Goal: Task Accomplishment & Management: Manage account settings

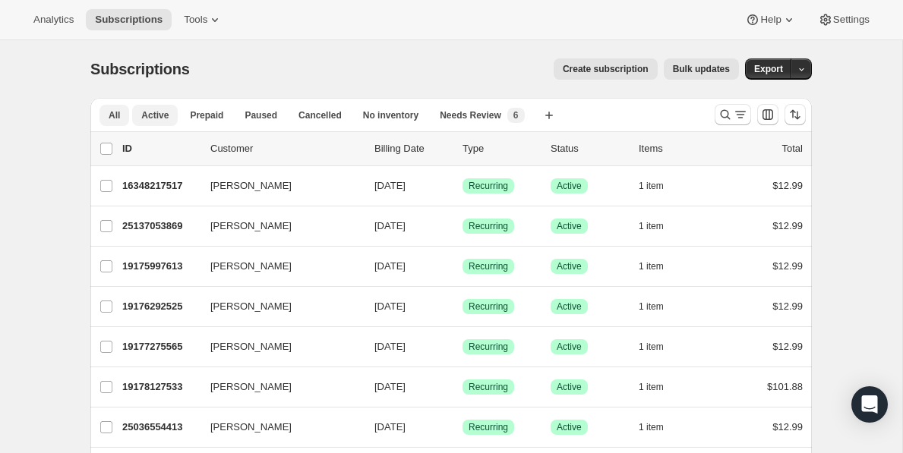
click at [174, 115] on button "Active" at bounding box center [155, 115] width 46 height 21
click at [505, 122] on div "Needs Review New 6" at bounding box center [482, 115] width 84 height 15
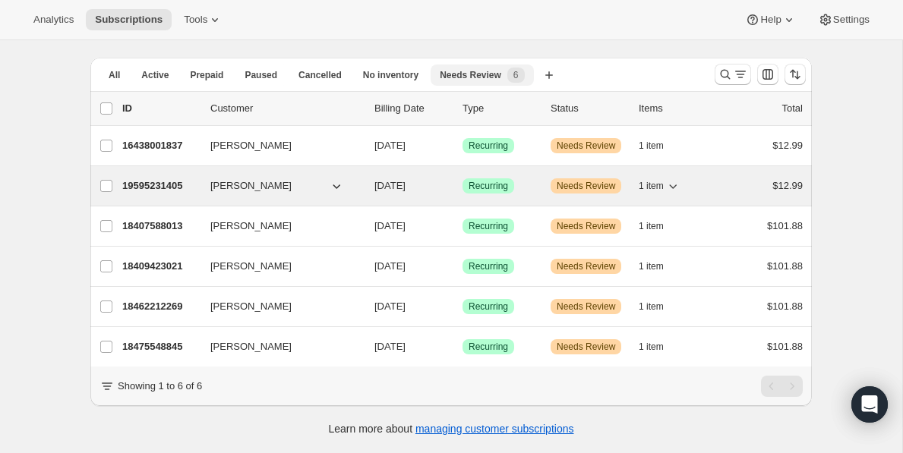
scroll to position [40, 0]
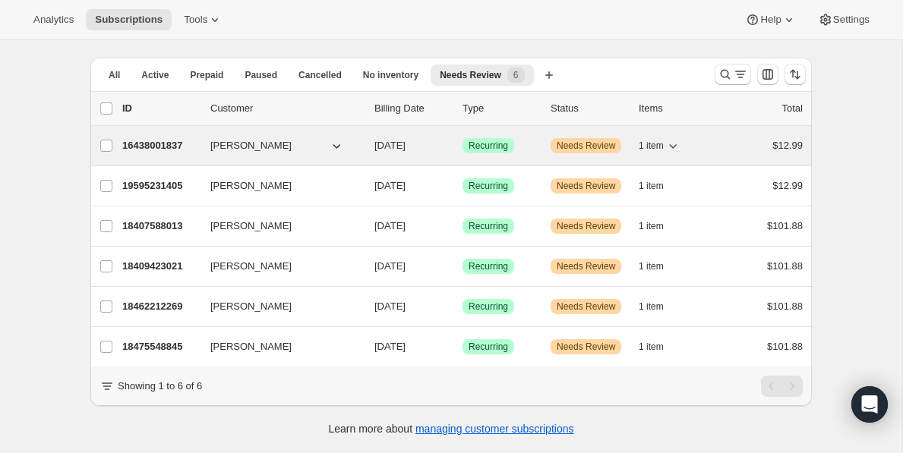
click at [308, 150] on button "Heidi Perkins" at bounding box center [277, 146] width 152 height 24
click at [165, 139] on p "16438001837" at bounding box center [160, 145] width 76 height 15
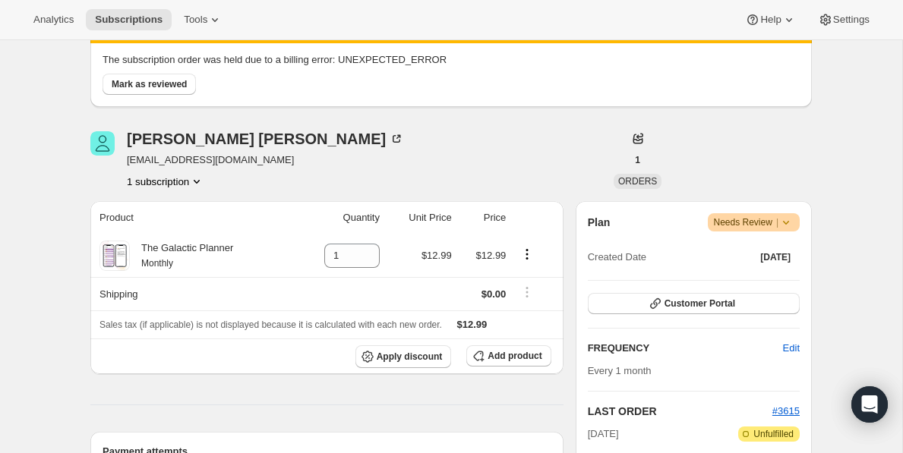
scroll to position [38, 0]
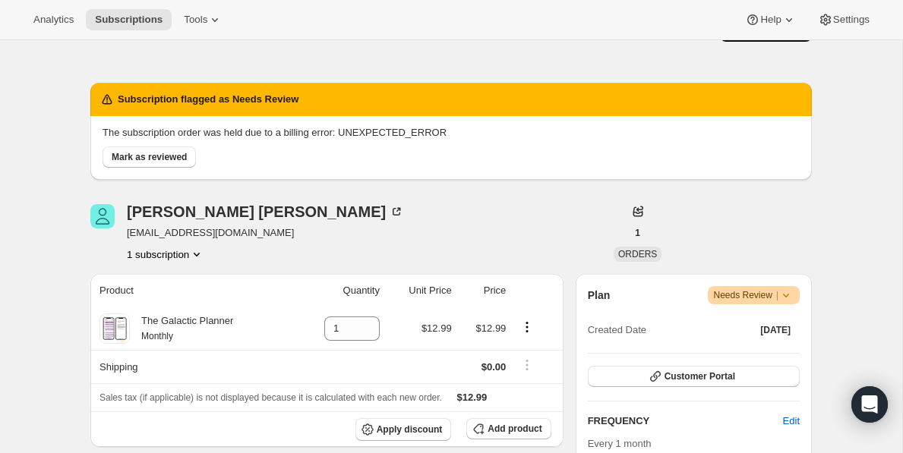
click at [767, 300] on span "Needs Review |" at bounding box center [754, 295] width 81 height 15
click at [760, 329] on span "Pause subscription" at bounding box center [748, 325] width 84 height 11
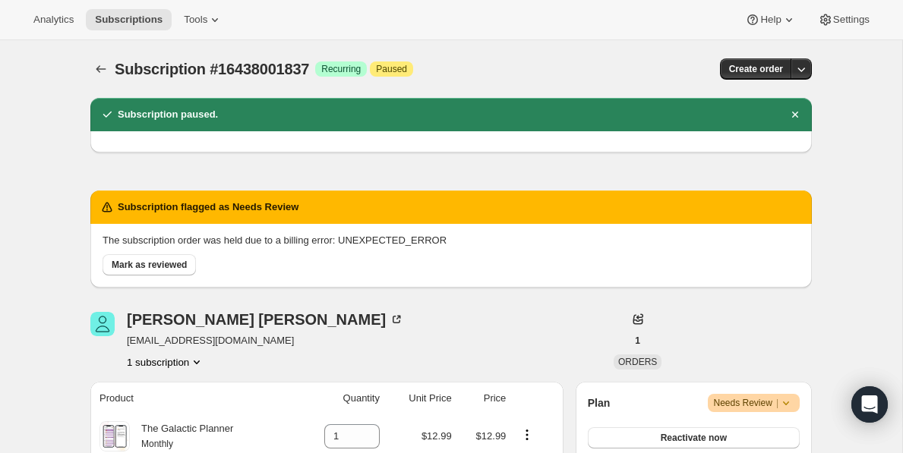
scroll to position [0, 0]
click at [138, 267] on span "Mark as reviewed" at bounding box center [149, 265] width 75 height 12
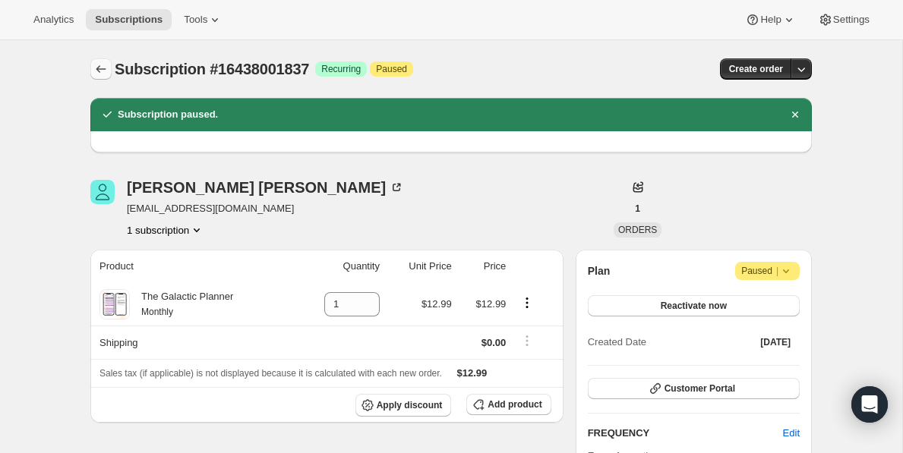
click at [103, 71] on icon "Subscriptions" at bounding box center [100, 69] width 15 height 15
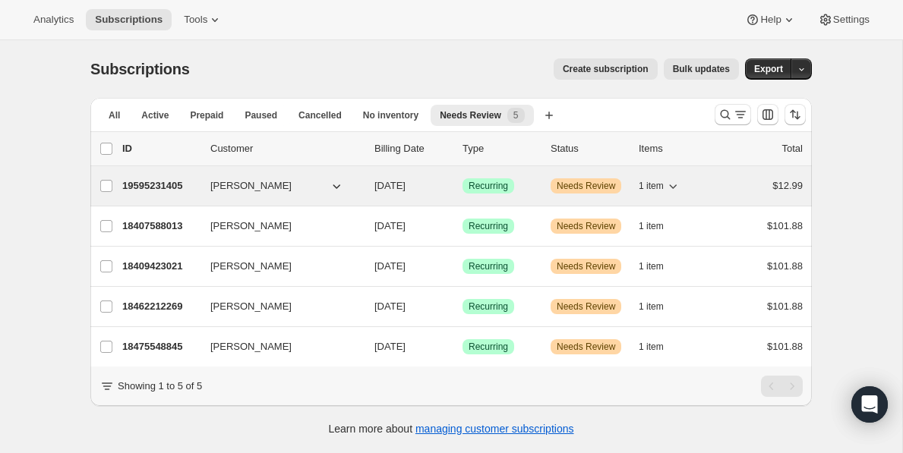
click at [174, 184] on p "19595231405" at bounding box center [160, 185] width 76 height 15
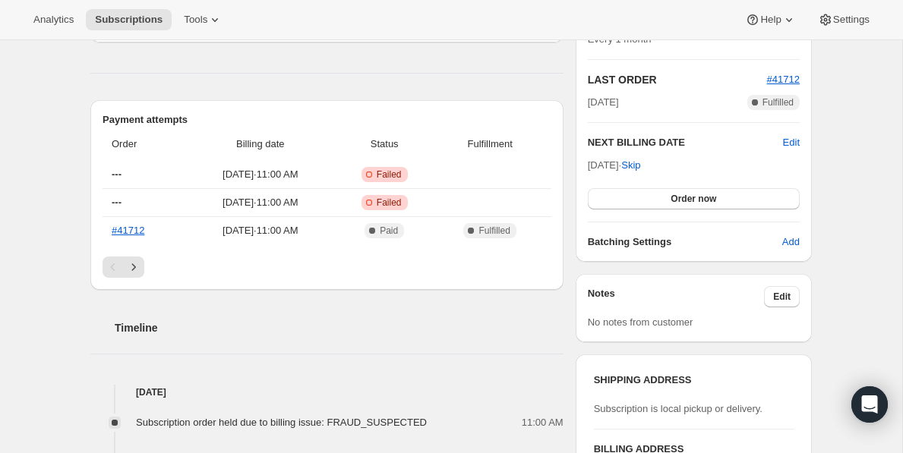
scroll to position [440, 0]
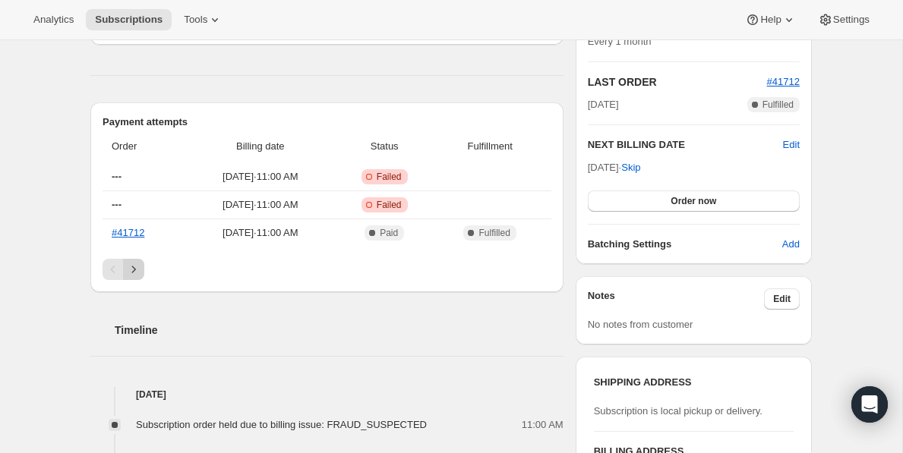
click at [139, 264] on icon "Next" at bounding box center [133, 269] width 15 height 15
click at [109, 273] on icon "Previous" at bounding box center [113, 269] width 15 height 15
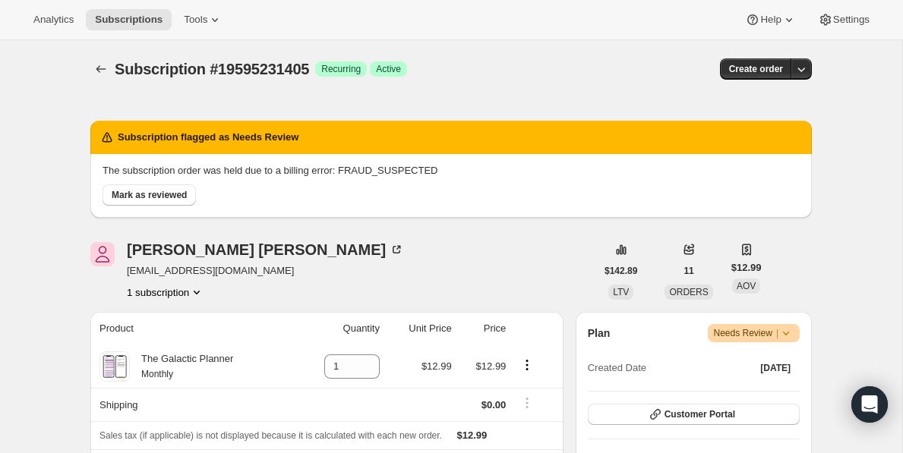
scroll to position [0, 0]
click at [797, 336] on span "Warning Needs Review |" at bounding box center [754, 333] width 93 height 18
click at [753, 361] on span "Pause subscription" at bounding box center [748, 363] width 84 height 11
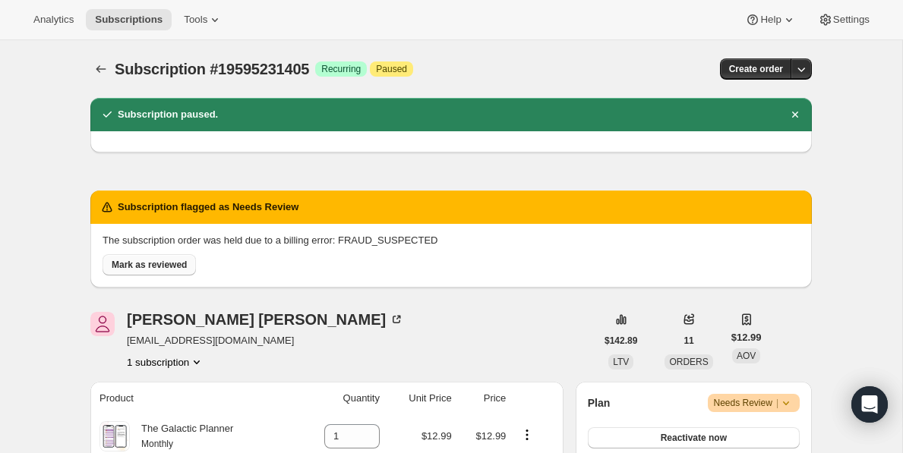
click at [153, 262] on span "Mark as reviewed" at bounding box center [149, 265] width 75 height 12
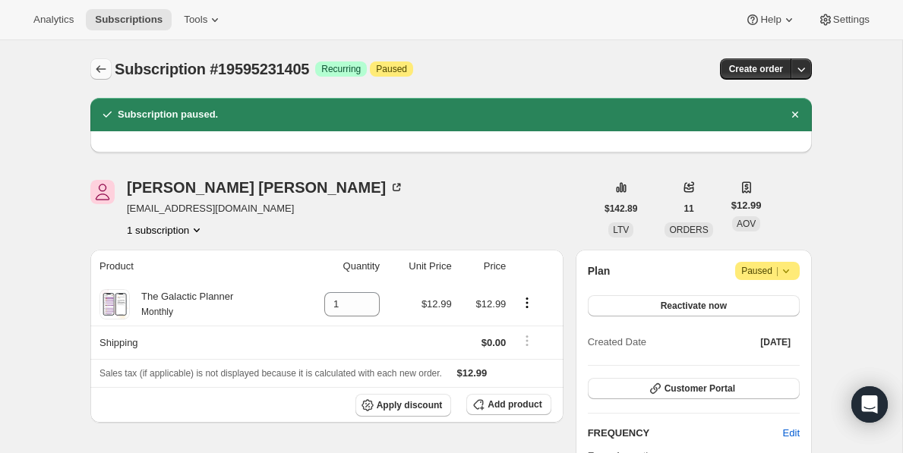
click at [97, 71] on icon "Subscriptions" at bounding box center [100, 69] width 15 height 15
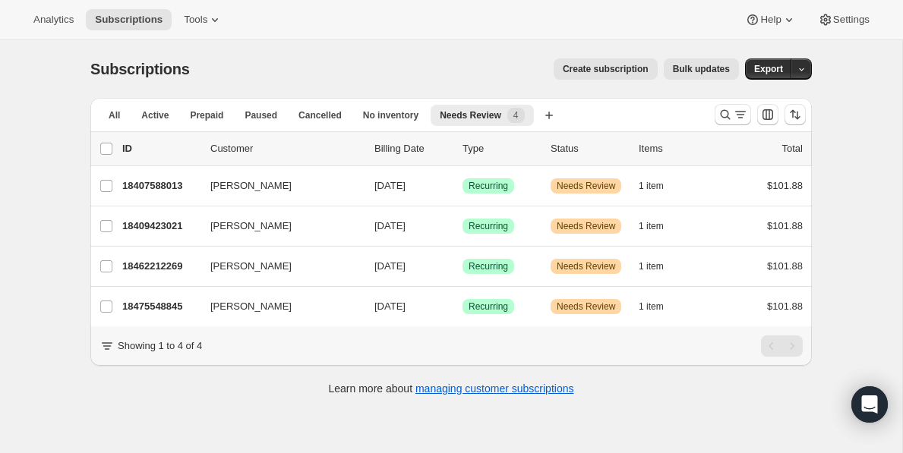
scroll to position [3, 0]
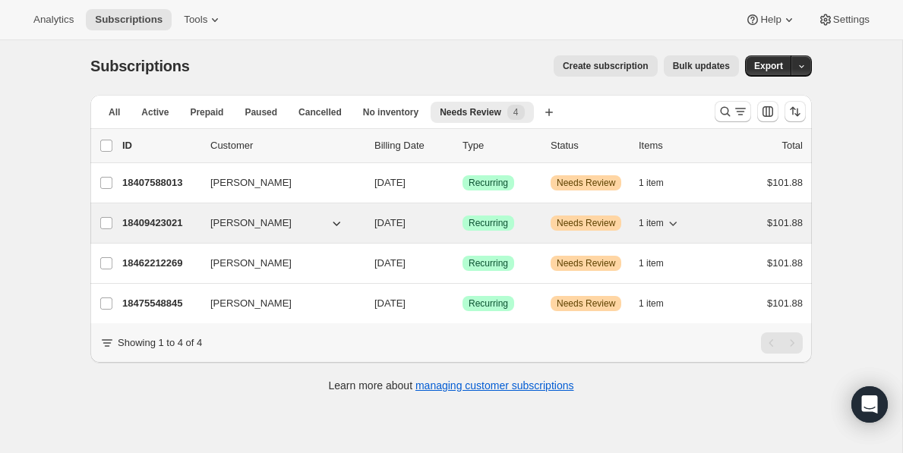
click at [176, 219] on p "18409423021" at bounding box center [160, 223] width 76 height 15
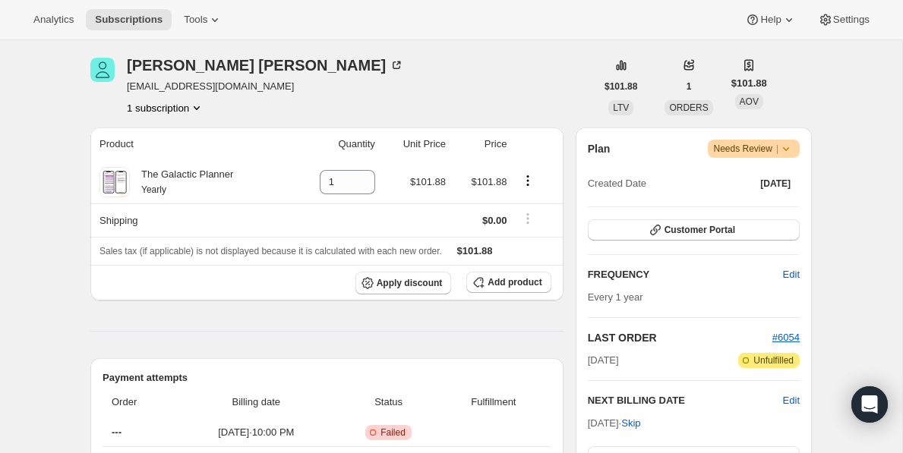
scroll to position [267, 0]
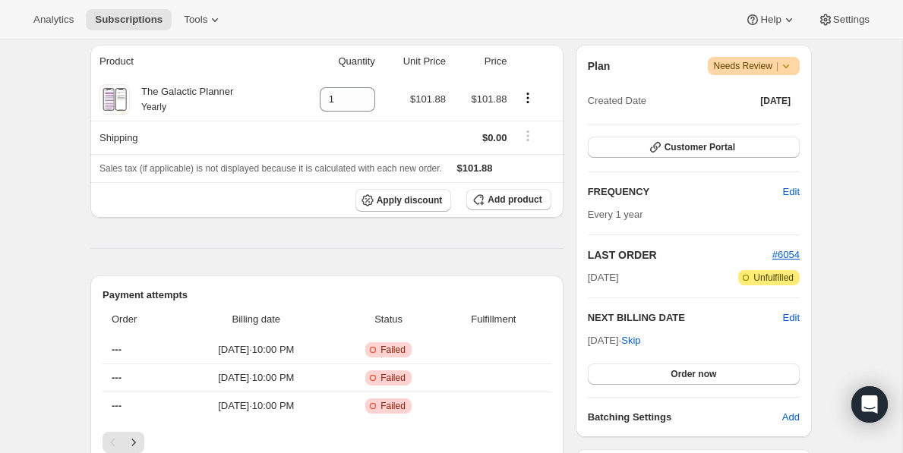
click at [788, 74] on span "Warning Needs Review |" at bounding box center [754, 66] width 93 height 18
click at [735, 101] on span "Pause subscription" at bounding box center [748, 95] width 84 height 11
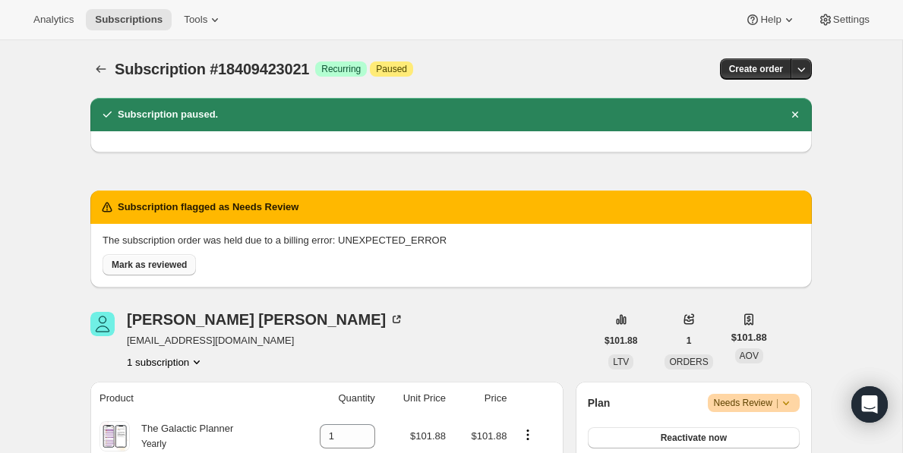
scroll to position [0, 0]
click at [135, 267] on span "Mark as reviewed" at bounding box center [149, 265] width 75 height 12
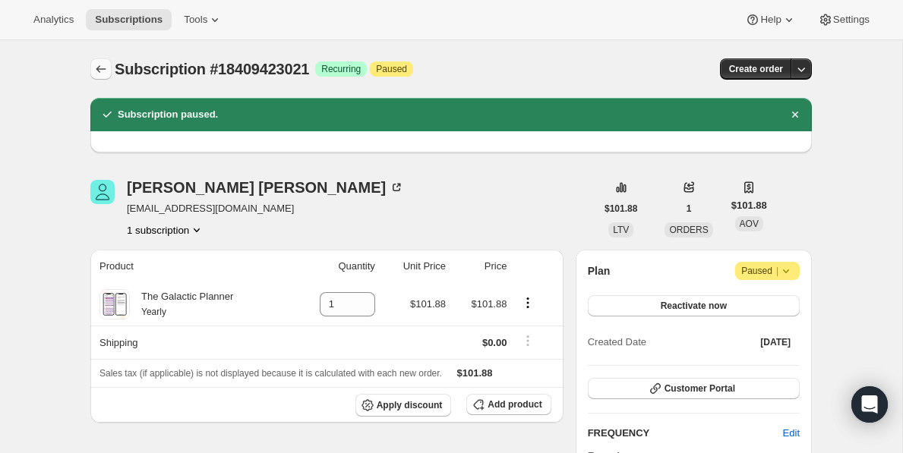
click at [93, 68] on icon "Subscriptions" at bounding box center [100, 69] width 15 height 15
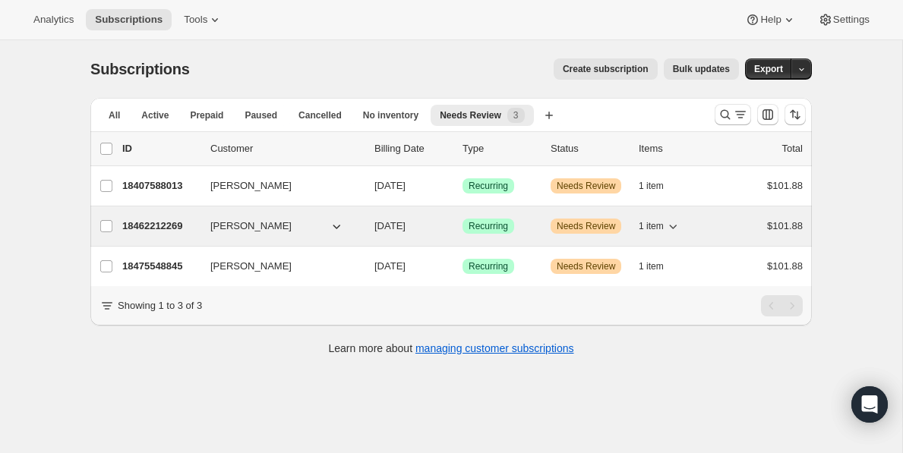
click at [169, 219] on p "18462212269" at bounding box center [160, 226] width 76 height 15
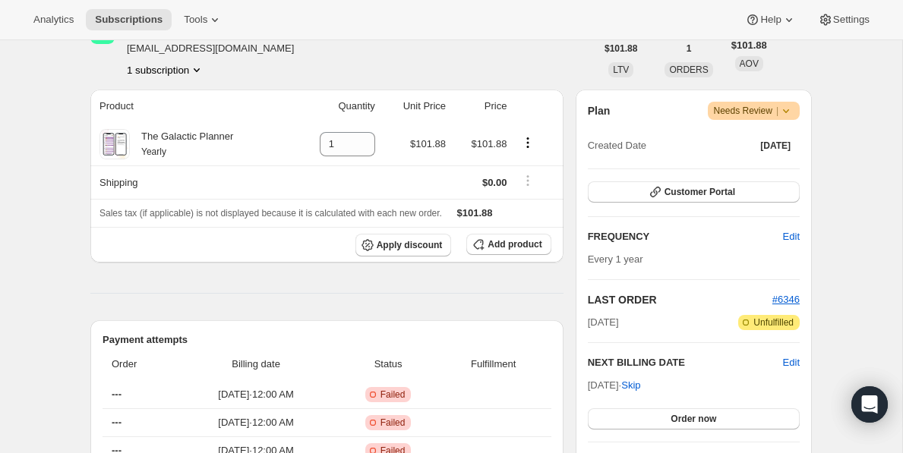
scroll to position [150, 0]
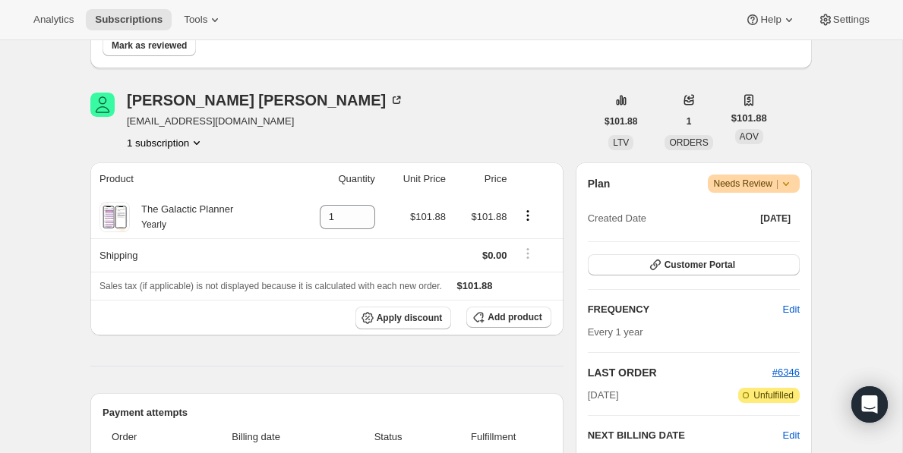
click at [788, 185] on icon at bounding box center [785, 183] width 15 height 15
click at [745, 211] on span "Pause subscription" at bounding box center [748, 213] width 84 height 11
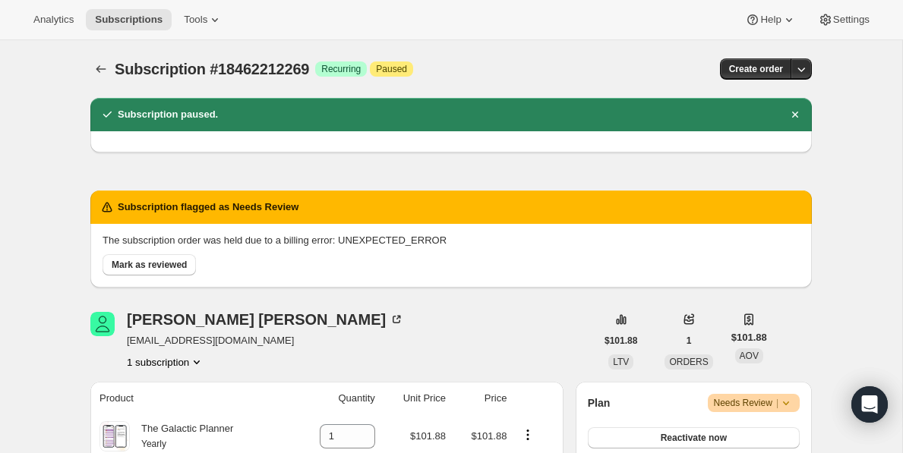
scroll to position [0, 0]
click at [156, 262] on span "Mark as reviewed" at bounding box center [149, 265] width 75 height 12
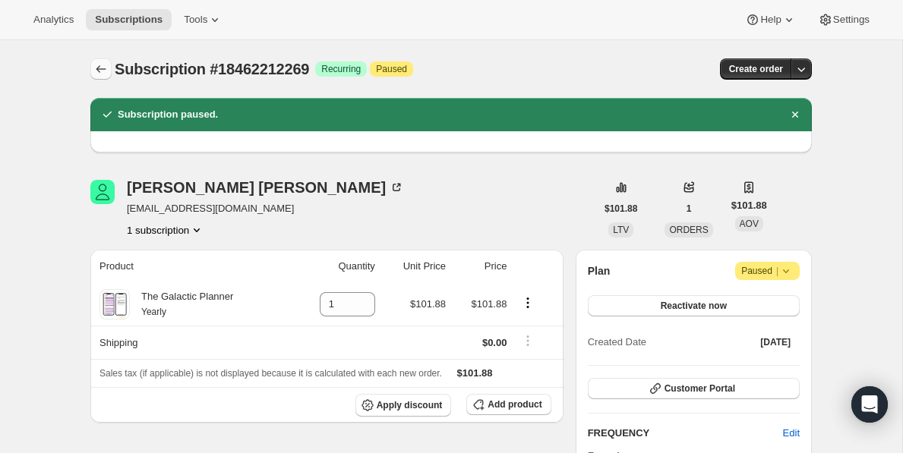
click at [95, 65] on icon "Subscriptions" at bounding box center [100, 69] width 15 height 15
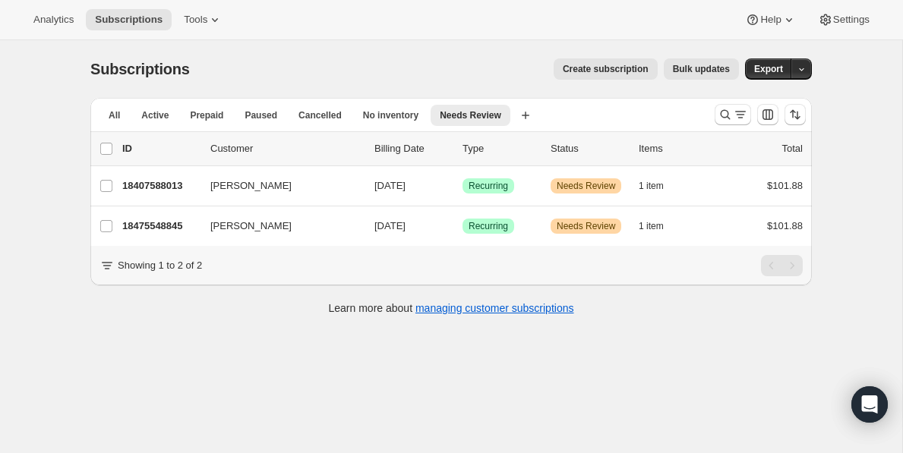
scroll to position [8, 0]
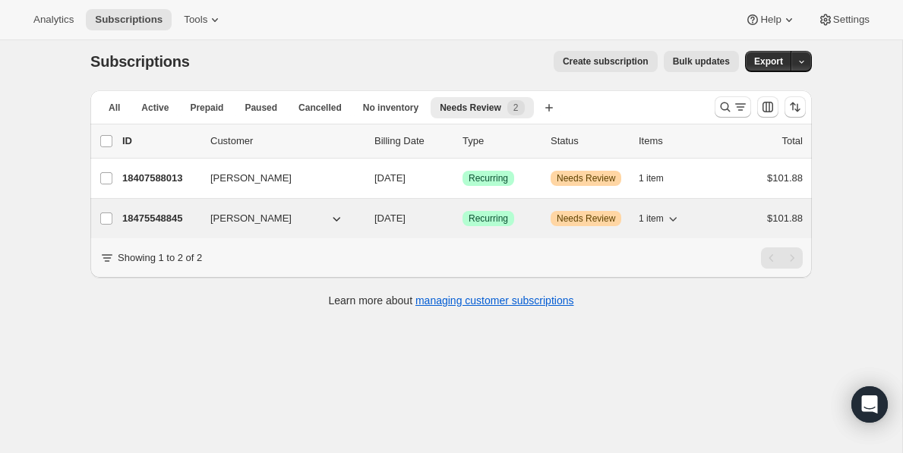
click at [182, 219] on p "18475548845" at bounding box center [160, 218] width 76 height 15
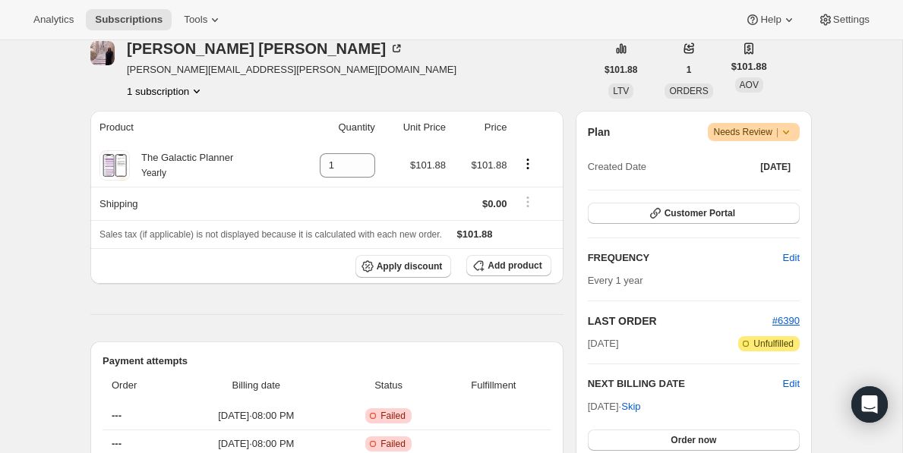
scroll to position [220, 0]
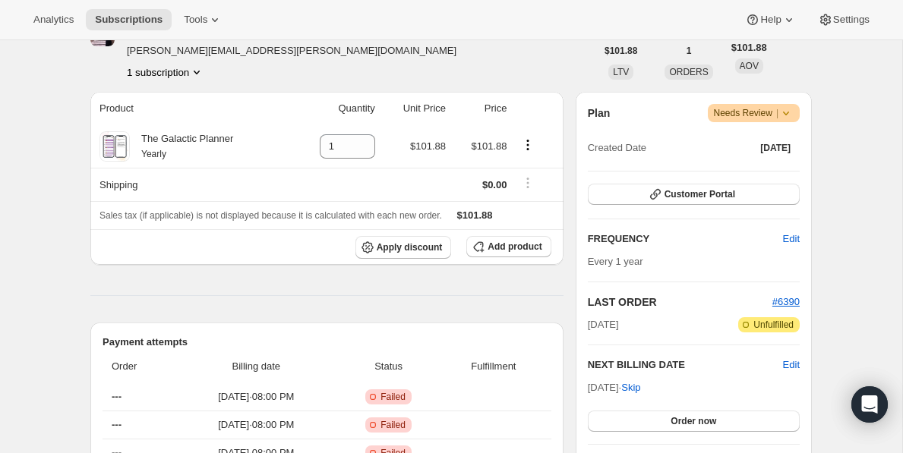
click at [785, 109] on icon at bounding box center [785, 113] width 15 height 15
click at [760, 140] on span "Pause subscription" at bounding box center [748, 142] width 84 height 11
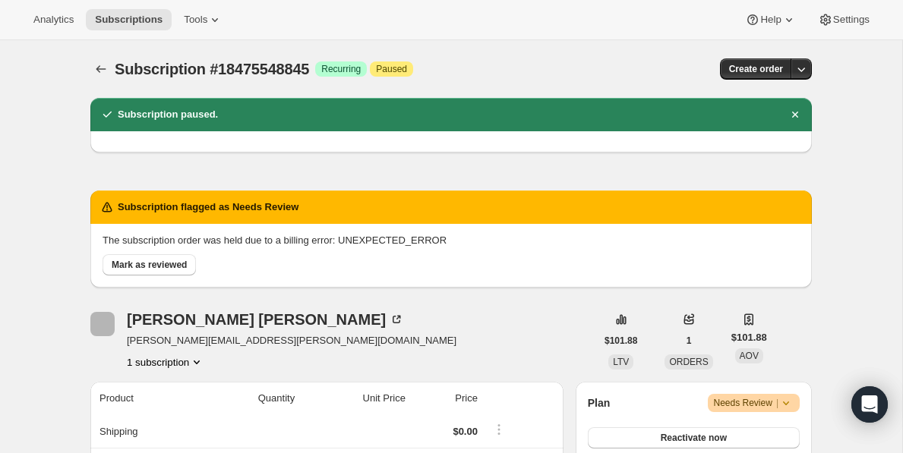
scroll to position [0, 0]
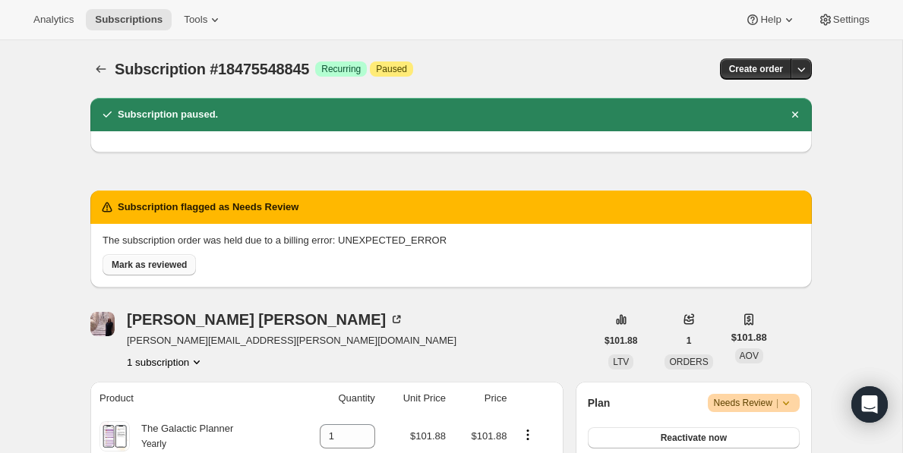
click at [126, 263] on span "Mark as reviewed" at bounding box center [149, 265] width 75 height 12
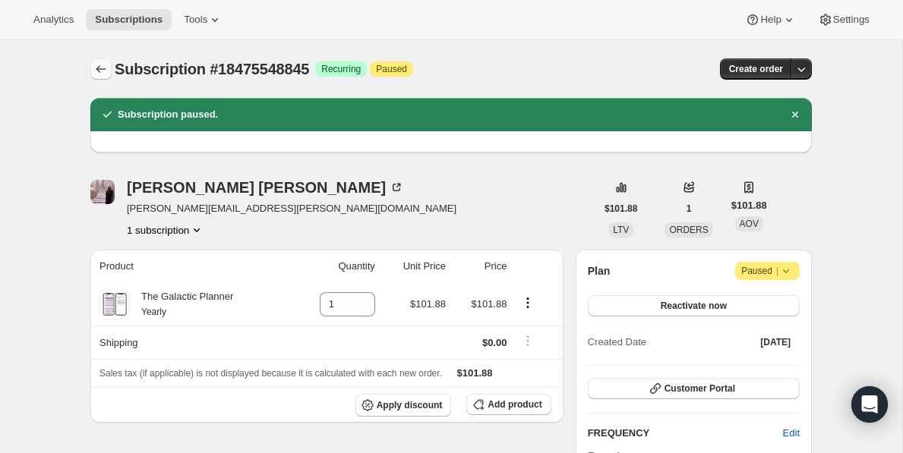
click at [102, 70] on icon "Subscriptions" at bounding box center [100, 69] width 15 height 15
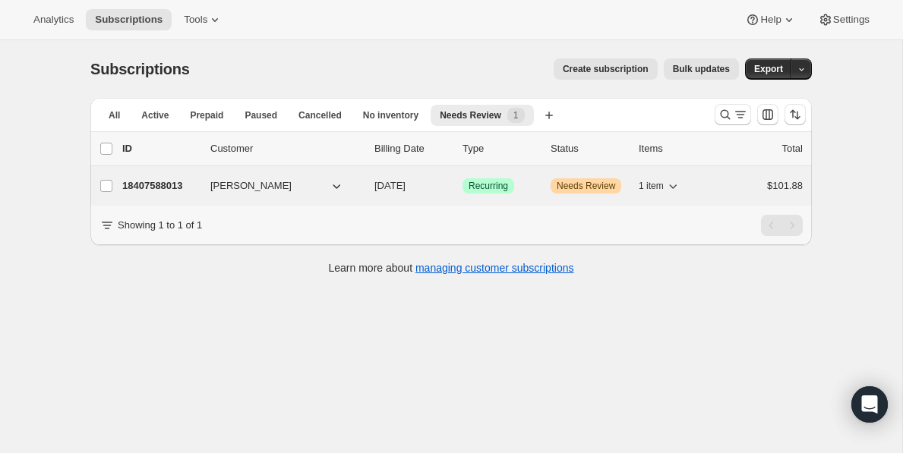
click at [182, 191] on p "18407588013" at bounding box center [160, 185] width 76 height 15
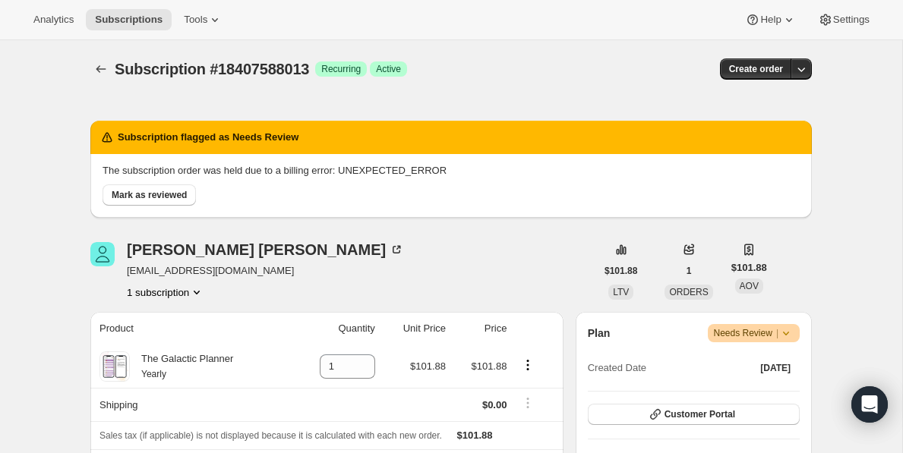
click at [771, 335] on span "Needs Review |" at bounding box center [754, 333] width 81 height 15
click at [754, 362] on span "Pause subscription" at bounding box center [748, 363] width 84 height 11
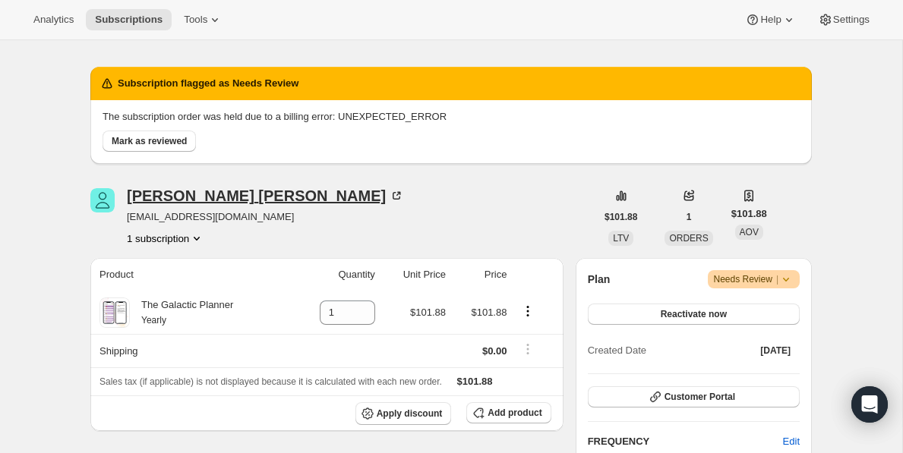
scroll to position [112, 0]
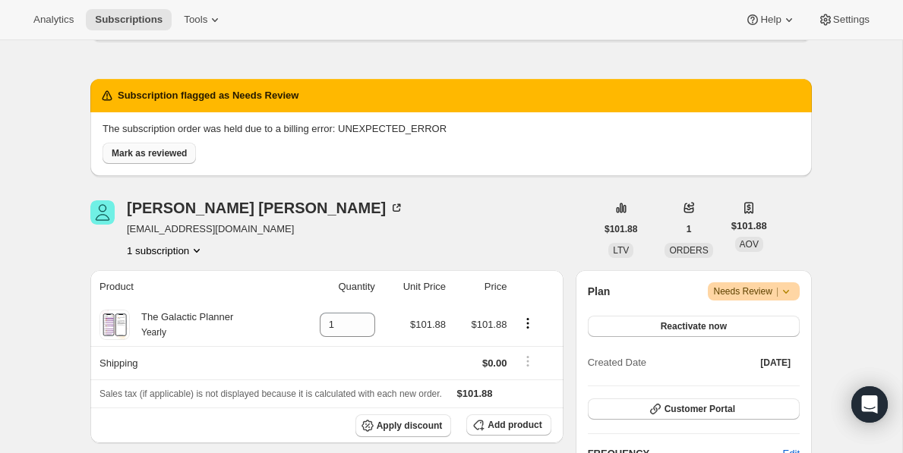
click at [147, 158] on span "Mark as reviewed" at bounding box center [149, 153] width 75 height 12
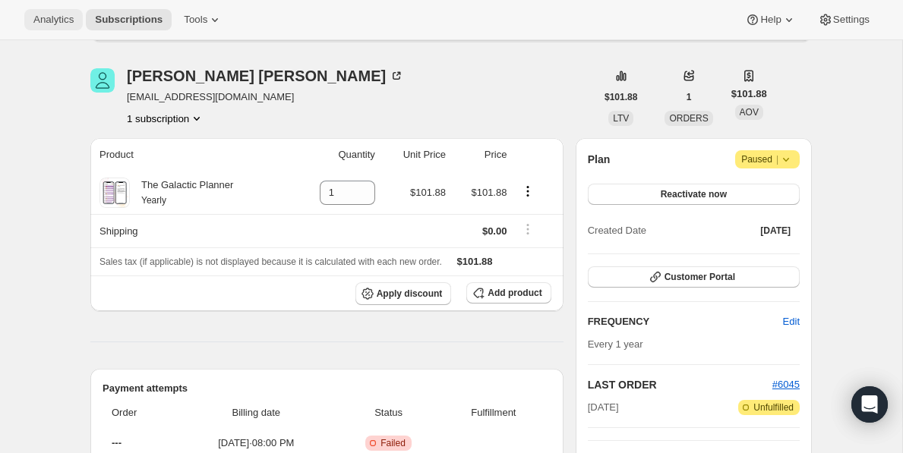
click at [60, 22] on span "Analytics" at bounding box center [53, 20] width 40 height 12
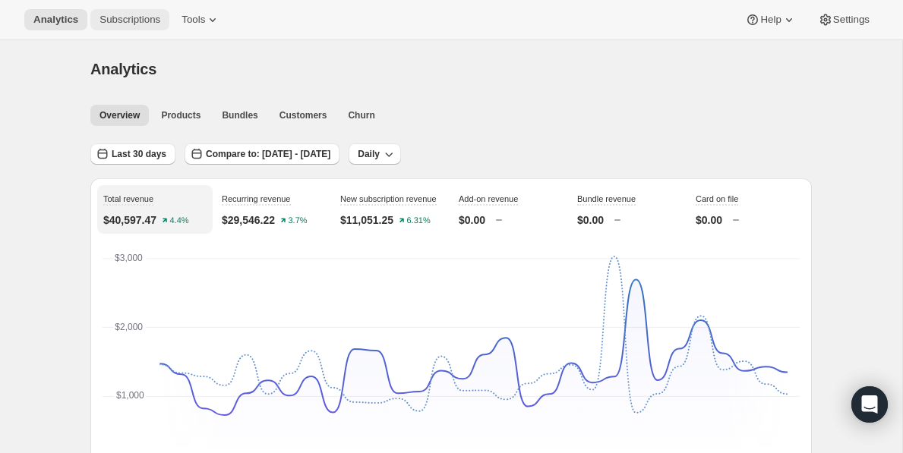
click at [120, 21] on span "Subscriptions" at bounding box center [129, 20] width 61 height 12
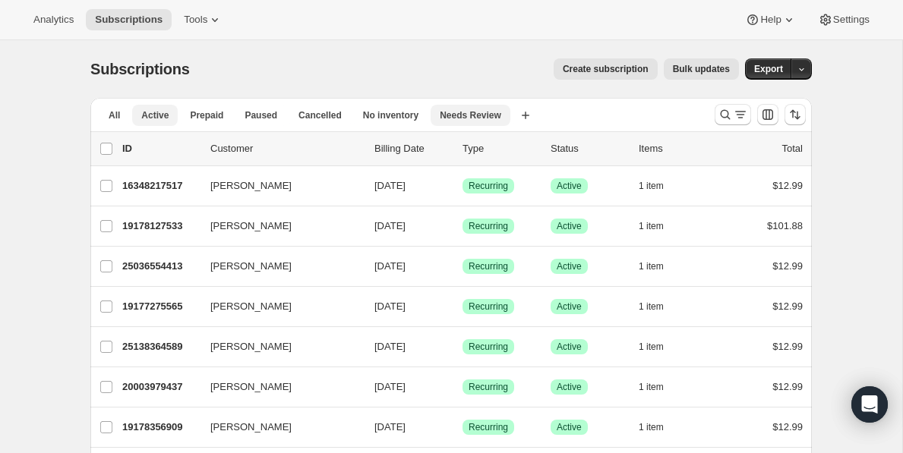
click at [159, 125] on button "Active" at bounding box center [155, 115] width 46 height 21
click at [48, 23] on span "Analytics" at bounding box center [53, 20] width 40 height 12
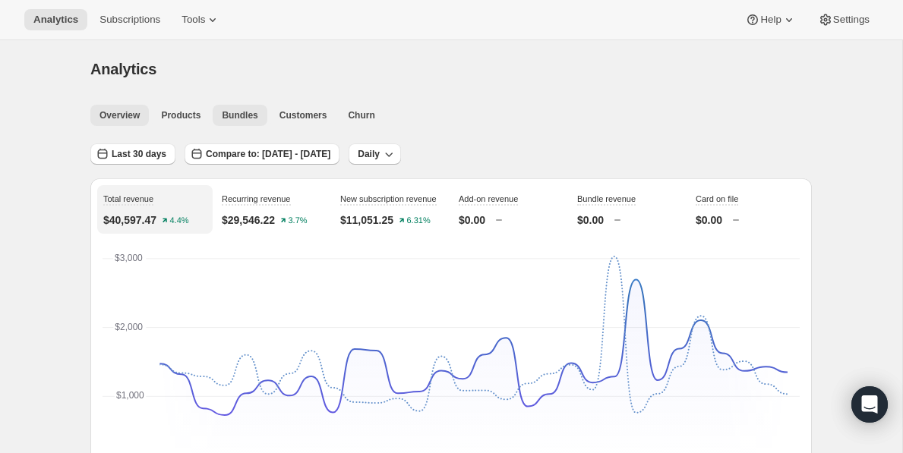
click at [241, 112] on span "Bundles" at bounding box center [240, 115] width 36 height 12
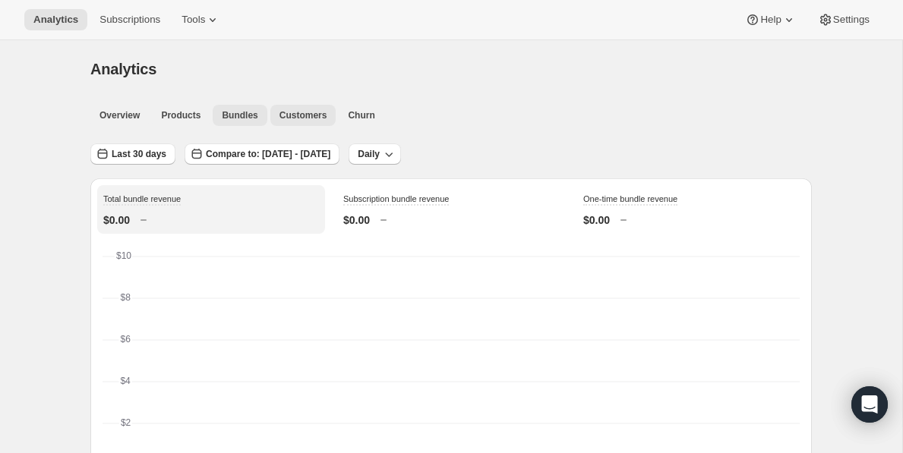
click at [295, 121] on span "Customers" at bounding box center [303, 115] width 48 height 12
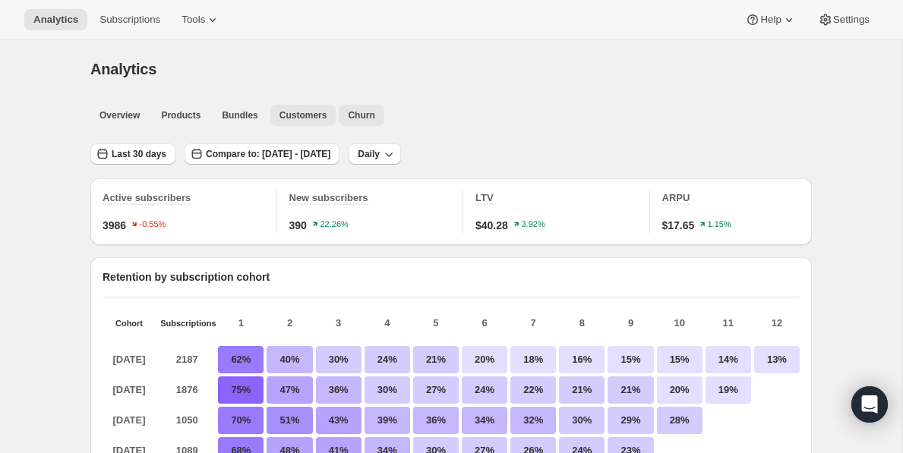
click at [362, 116] on span "Churn" at bounding box center [361, 115] width 27 height 12
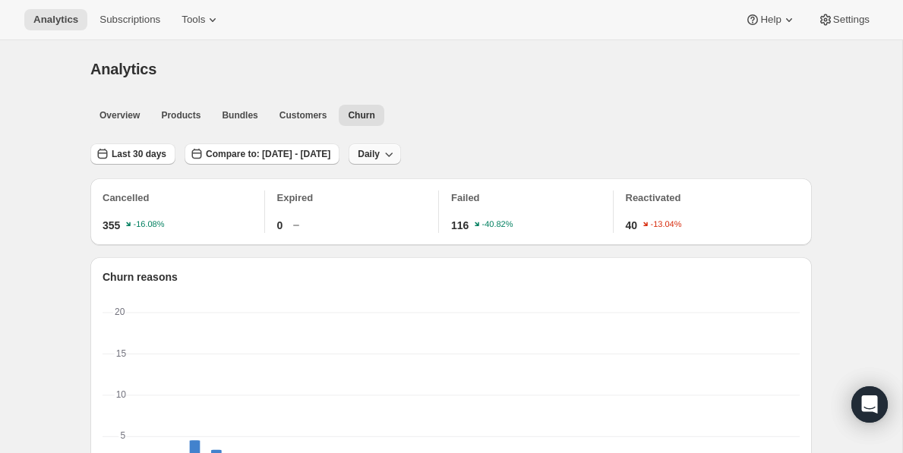
click at [380, 150] on span "Daily" at bounding box center [369, 154] width 22 height 12
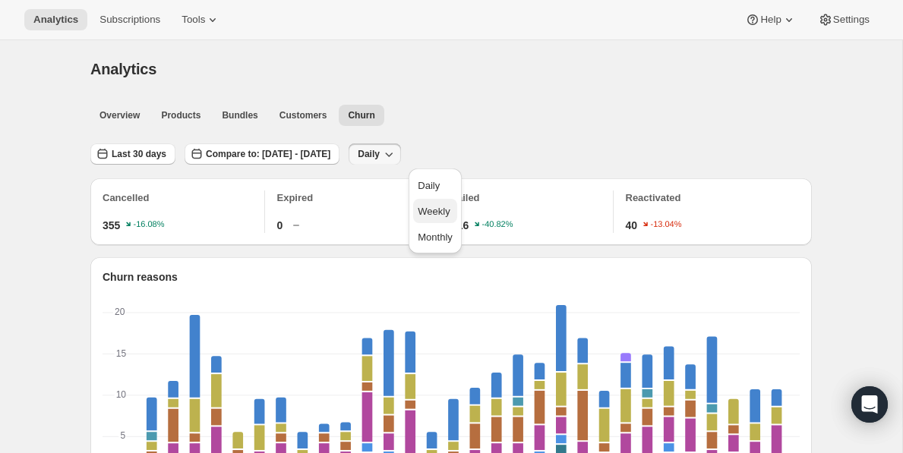
click at [440, 211] on span "Weekly" at bounding box center [434, 211] width 32 height 11
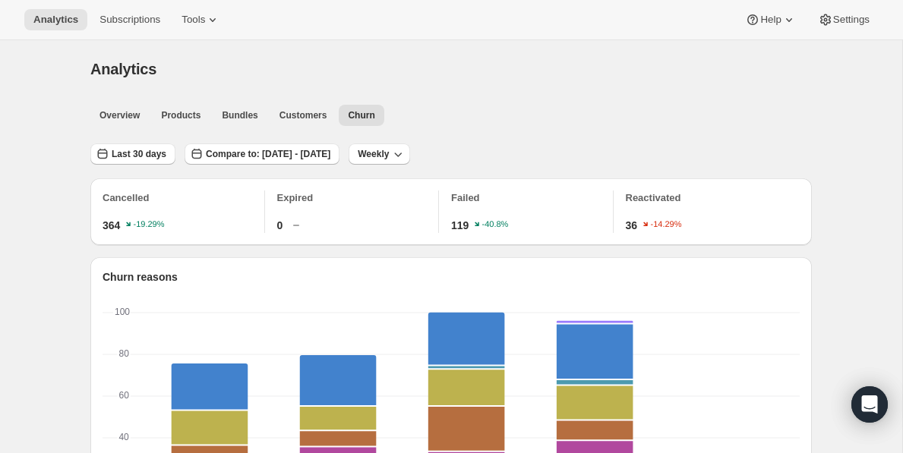
scroll to position [12, 0]
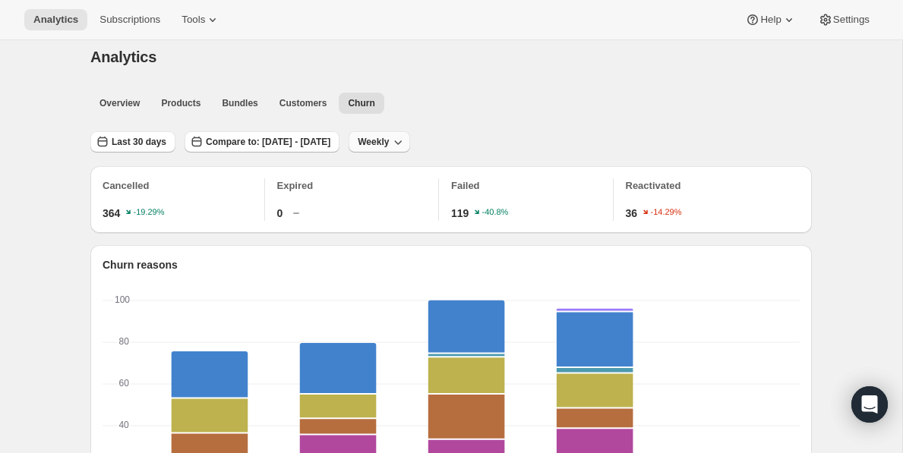
click at [389, 144] on span "Weekly" at bounding box center [373, 142] width 31 height 12
click at [438, 166] on span "Daily" at bounding box center [440, 173] width 35 height 15
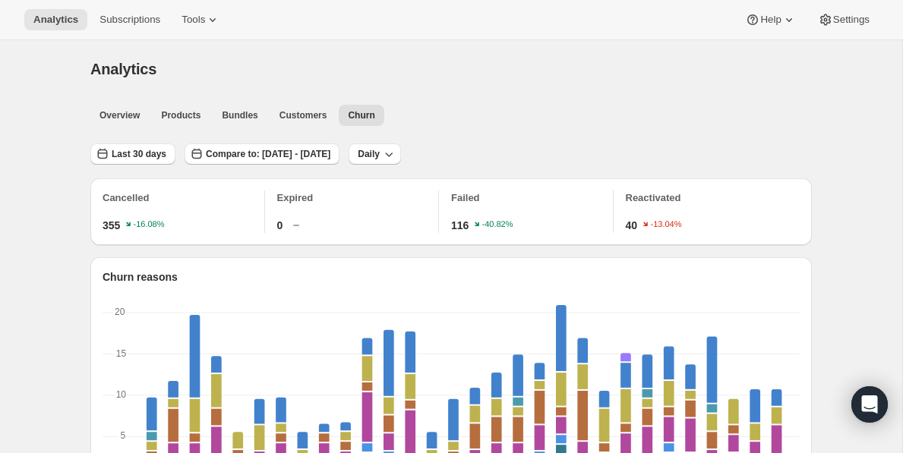
scroll to position [0, 0]
click at [312, 120] on span "Customers" at bounding box center [303, 115] width 48 height 12
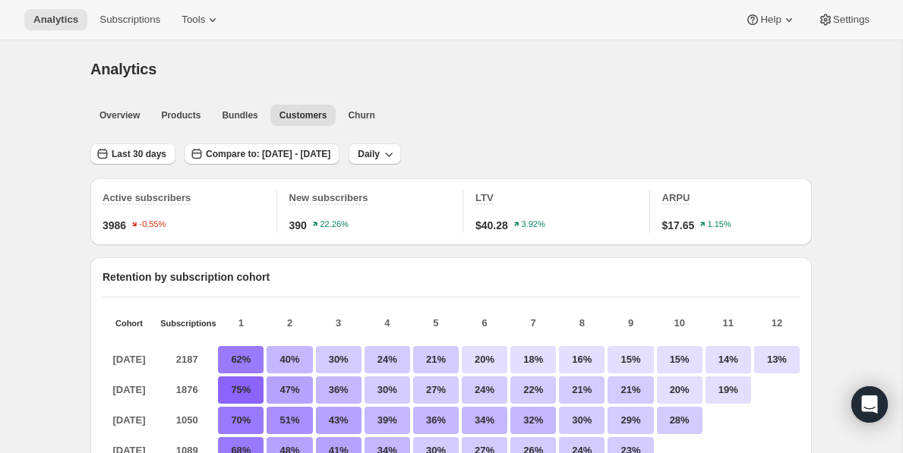
scroll to position [14, 0]
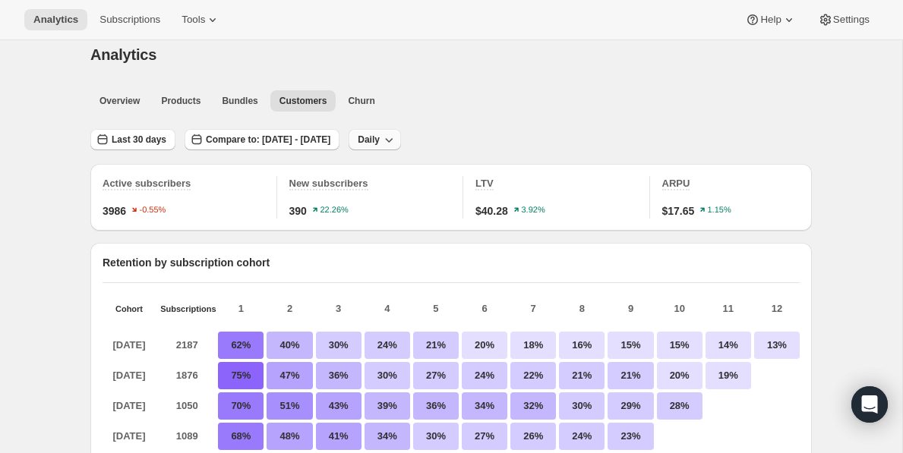
click at [380, 135] on span "Daily" at bounding box center [369, 140] width 22 height 12
click at [447, 220] on span "Monthly" at bounding box center [435, 222] width 35 height 11
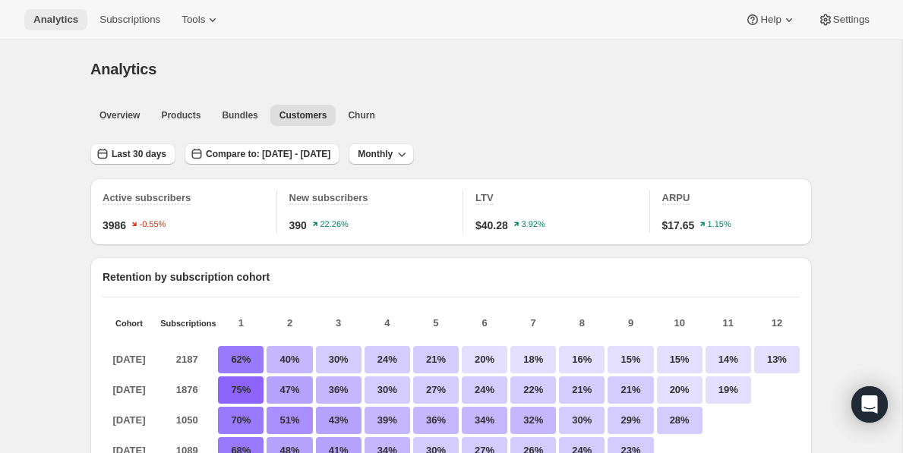
scroll to position [0, 0]
